Goal: Transaction & Acquisition: Book appointment/travel/reservation

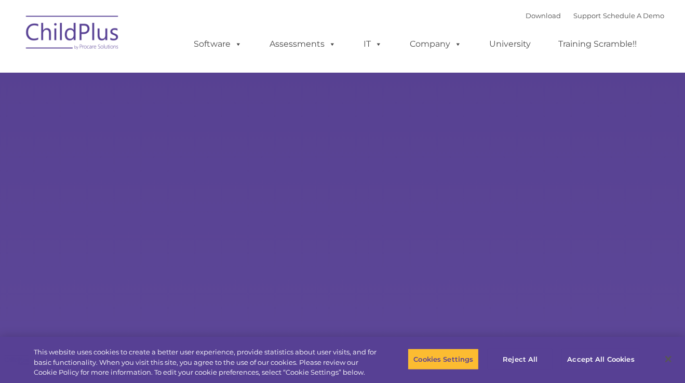
select select "MEDIUM"
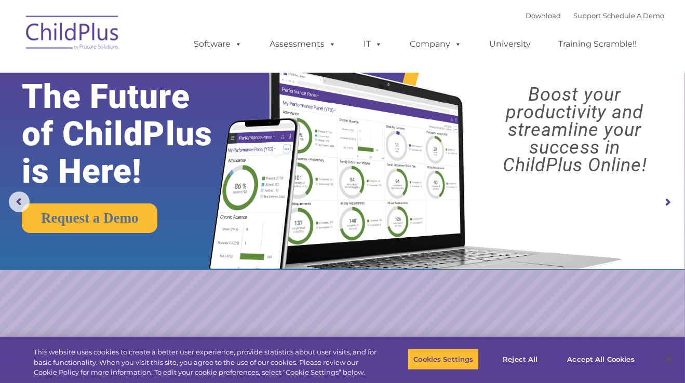
click at [624, 314] on rs-slide "Request a Demo The Future of ChildPlus is Here! Boost your productivity and str…" at bounding box center [342, 202] width 685 height 405
drag, startPoint x: 624, startPoint y: 314, endPoint x: 639, endPoint y: 244, distance: 71.7
click at [639, 244] on rs-slide "Request a Demo The Future of ChildPlus is Here! Boost your productivity and str…" at bounding box center [342, 202] width 685 height 405
click at [669, 201] on rs-arrow at bounding box center [667, 202] width 21 height 21
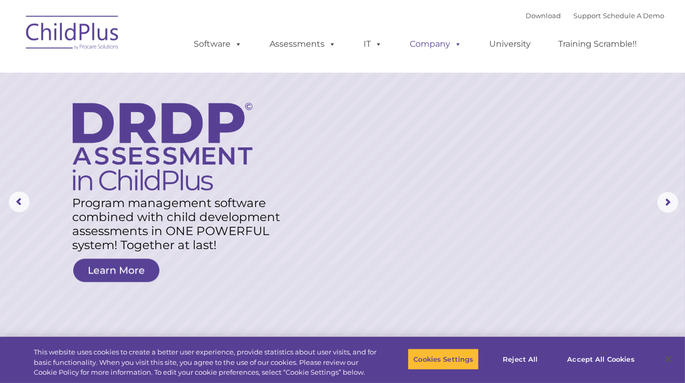
click at [429, 43] on link "Company" at bounding box center [436, 44] width 73 height 21
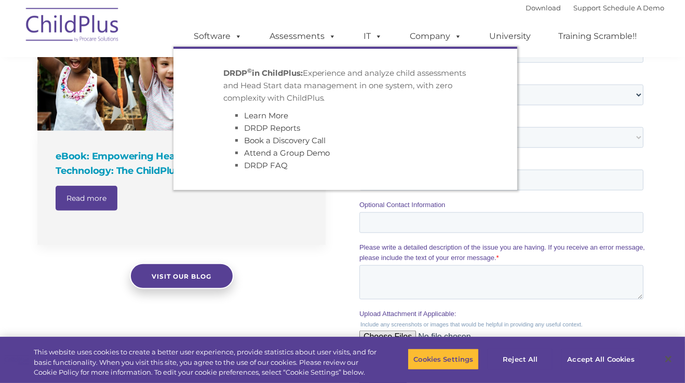
scroll to position [806, 0]
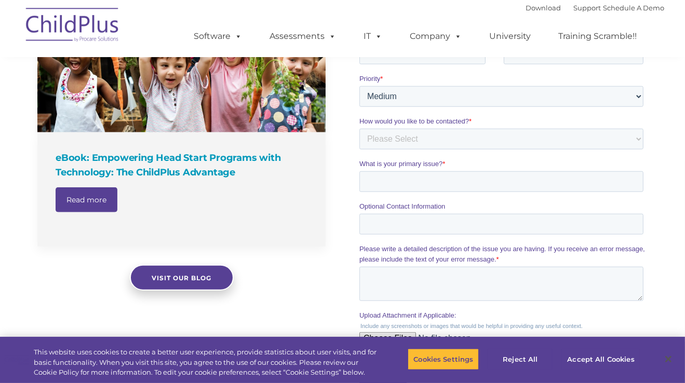
click at [155, 44] on div "Download Support | Schedule A Demo  MENU MENU Software ChildPlus: The original…" at bounding box center [343, 28] width 644 height 57
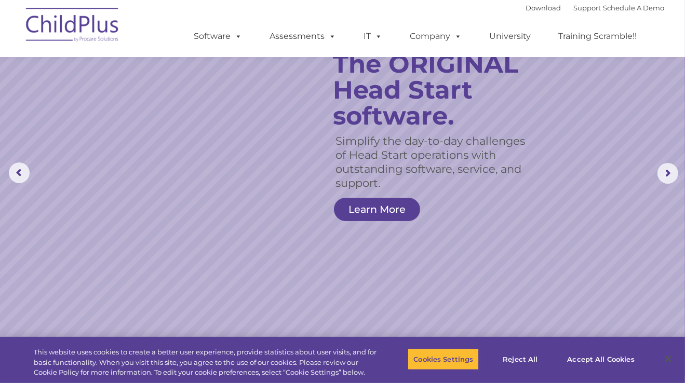
scroll to position [0, 0]
